Goal: Information Seeking & Learning: Compare options

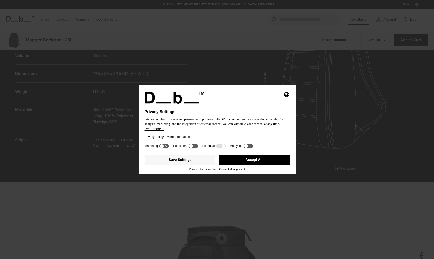
scroll to position [777, 0]
